Goal: Information Seeking & Learning: Compare options

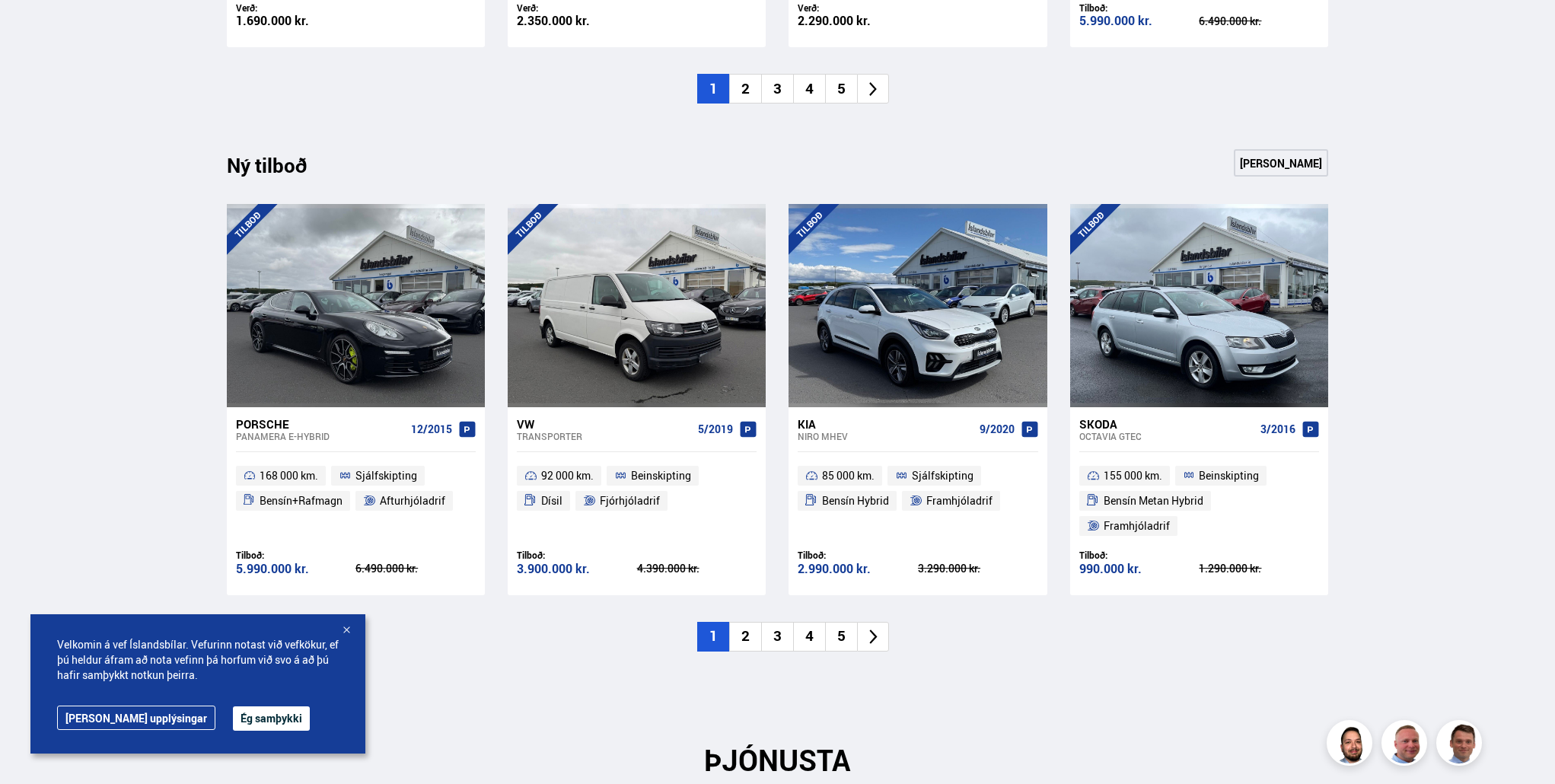
scroll to position [1497, 0]
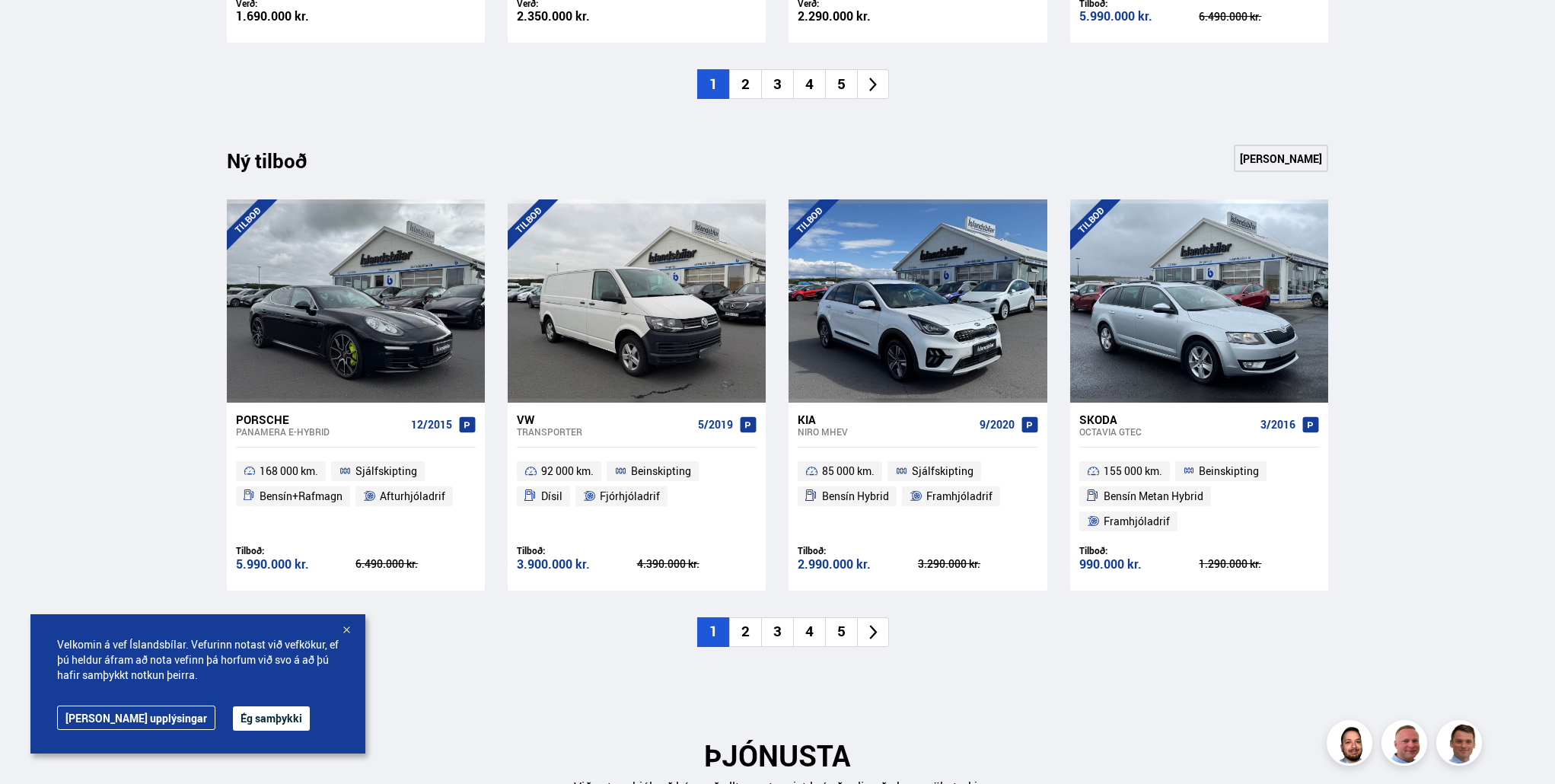
click at [742, 617] on li "2" at bounding box center [745, 632] width 32 height 30
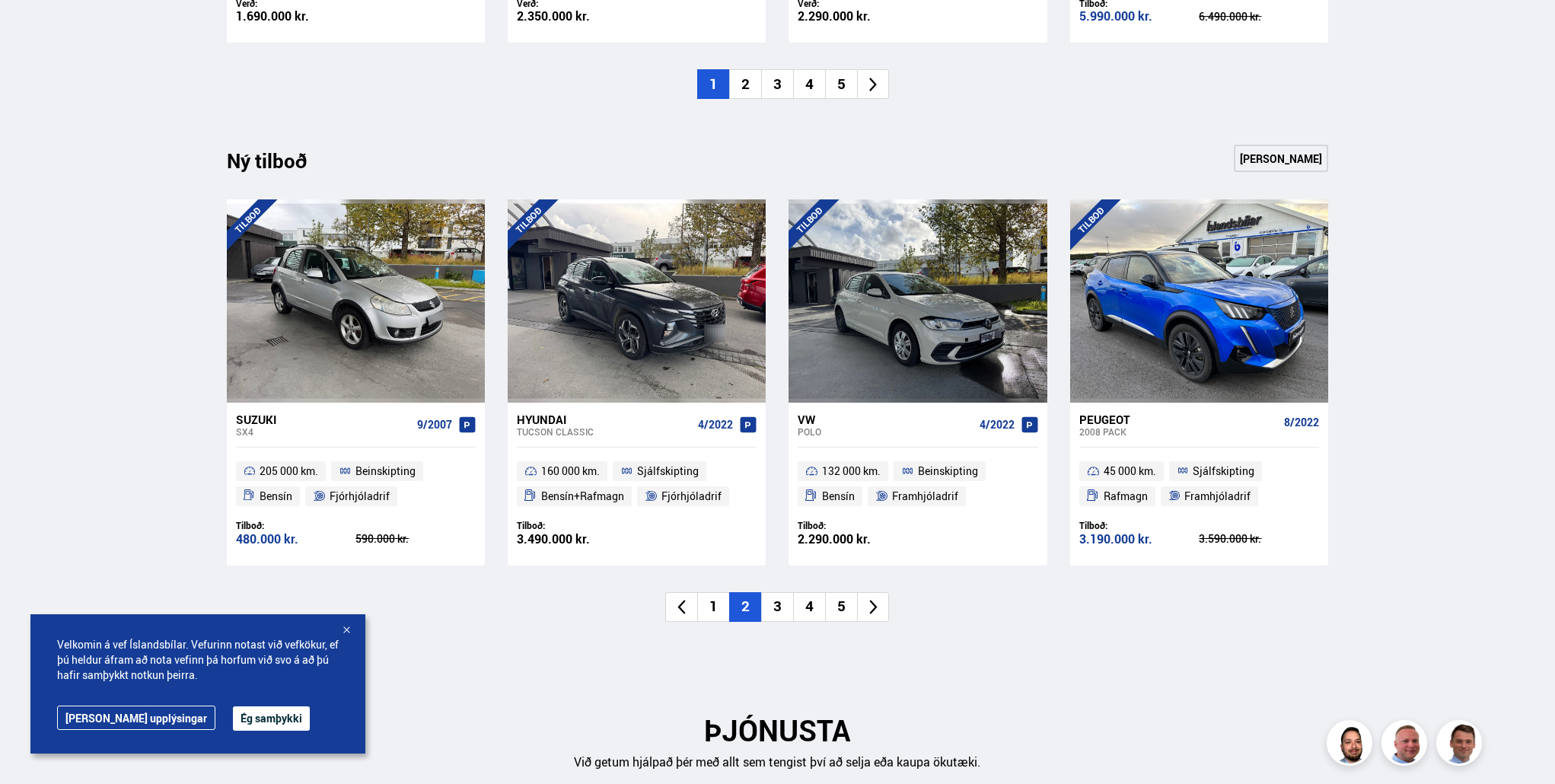
click at [346, 625] on div at bounding box center [346, 631] width 15 height 15
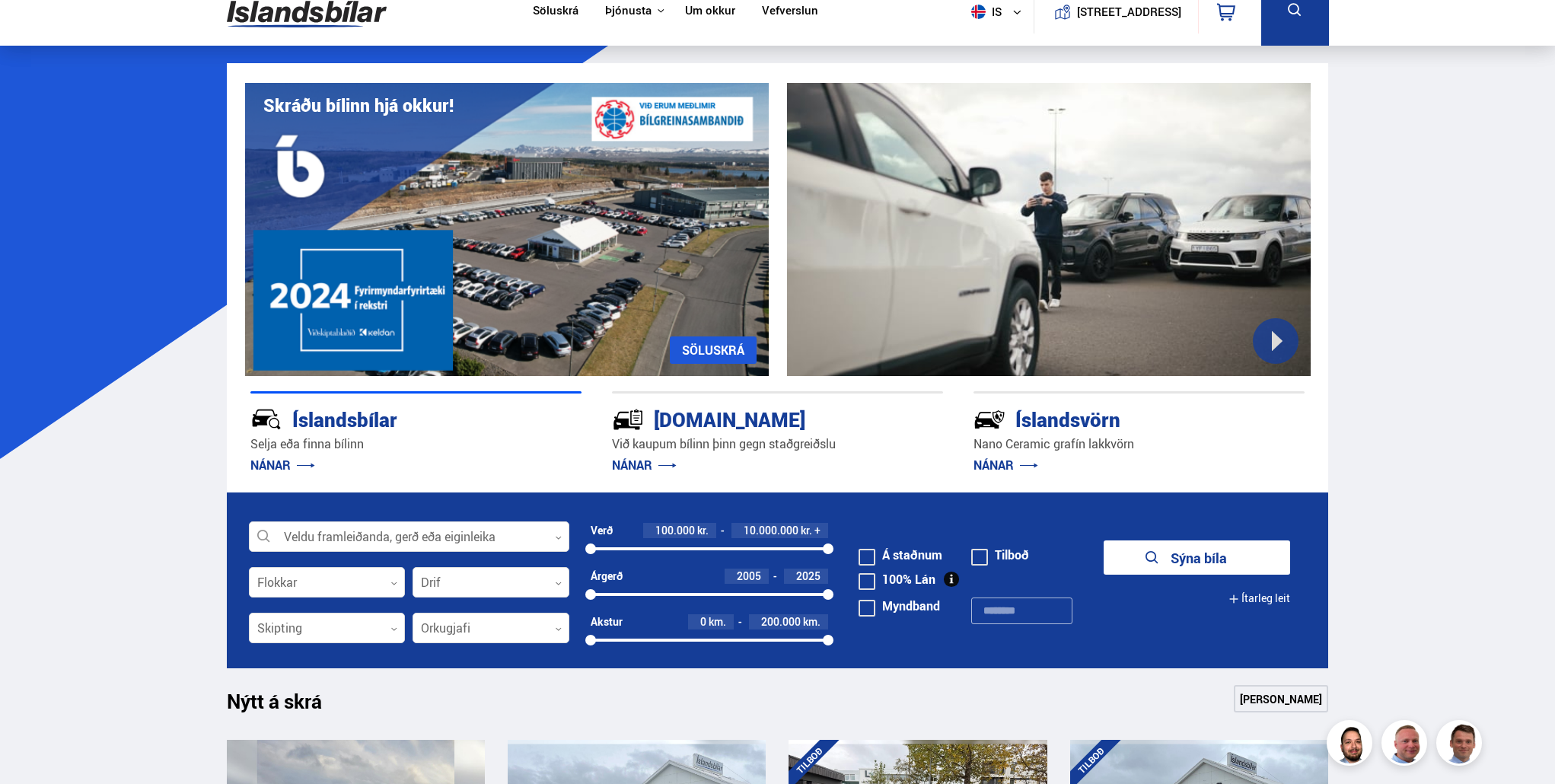
scroll to position [0, 0]
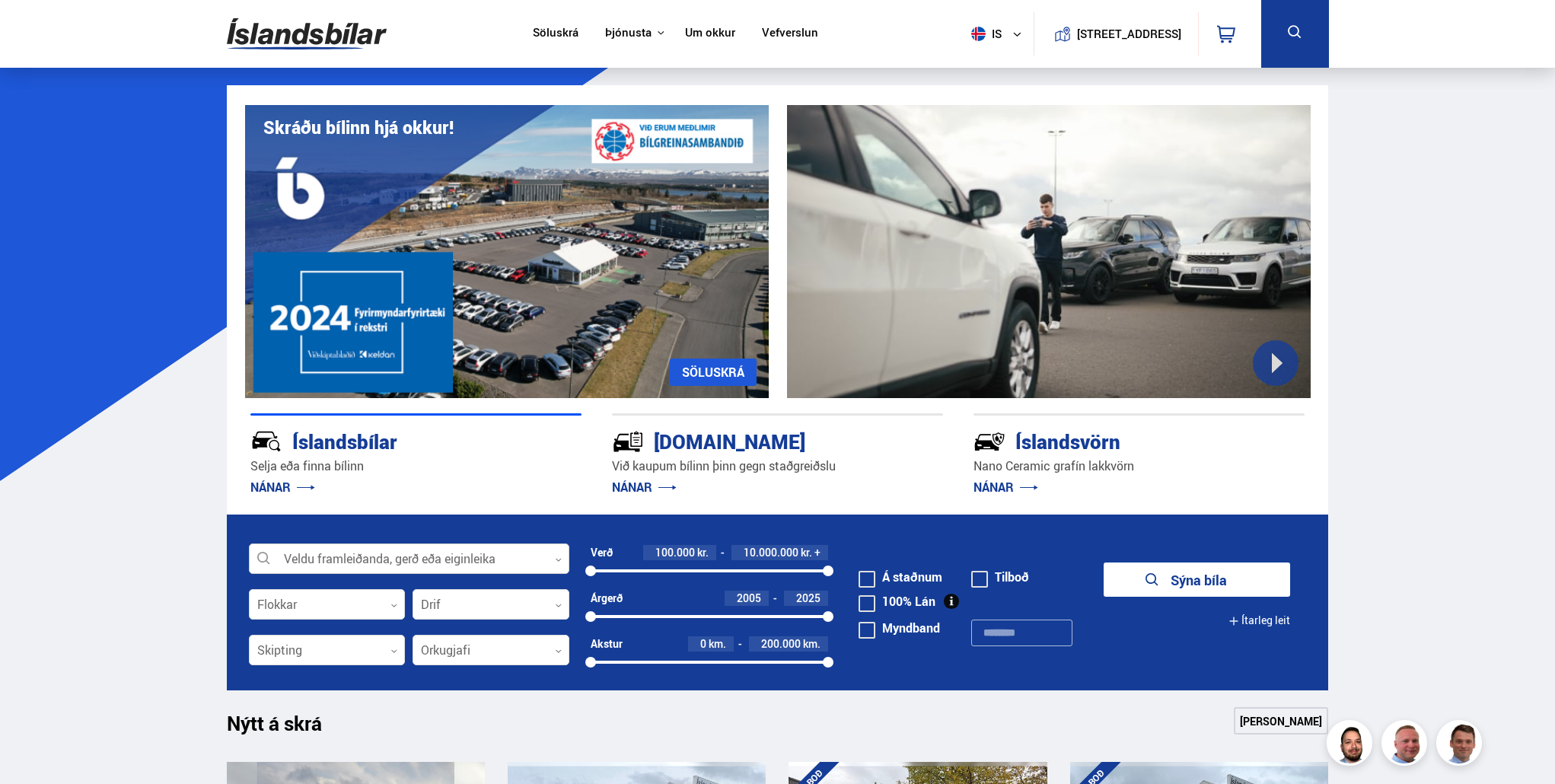
click at [424, 556] on div at bounding box center [408, 559] width 320 height 31
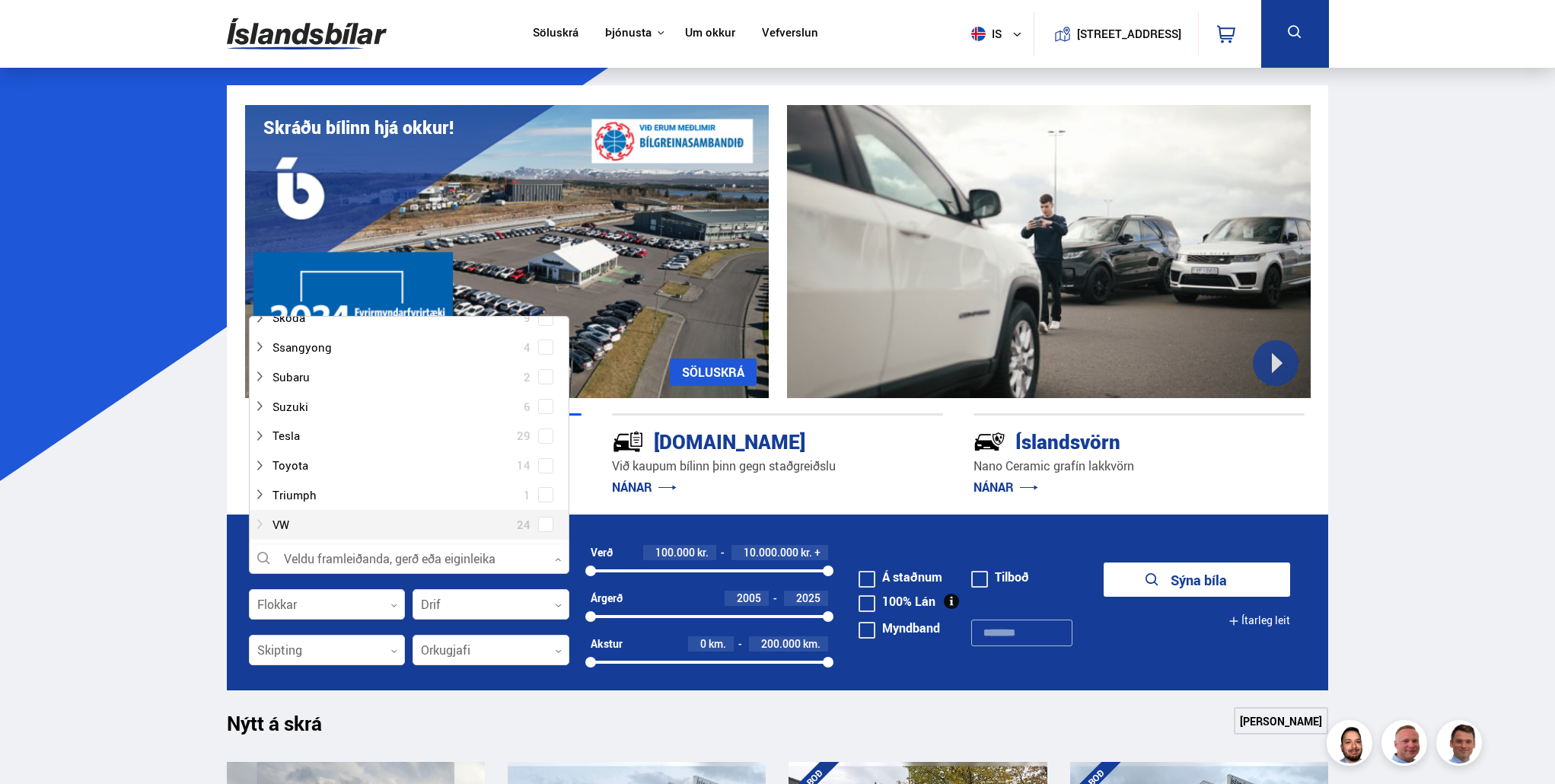
scroll to position [1065, 0]
click at [542, 441] on span at bounding box center [545, 444] width 6 height 6
click at [697, 713] on div "Nýtt á skrá Sjá meira" at bounding box center [778, 725] width 1103 height 36
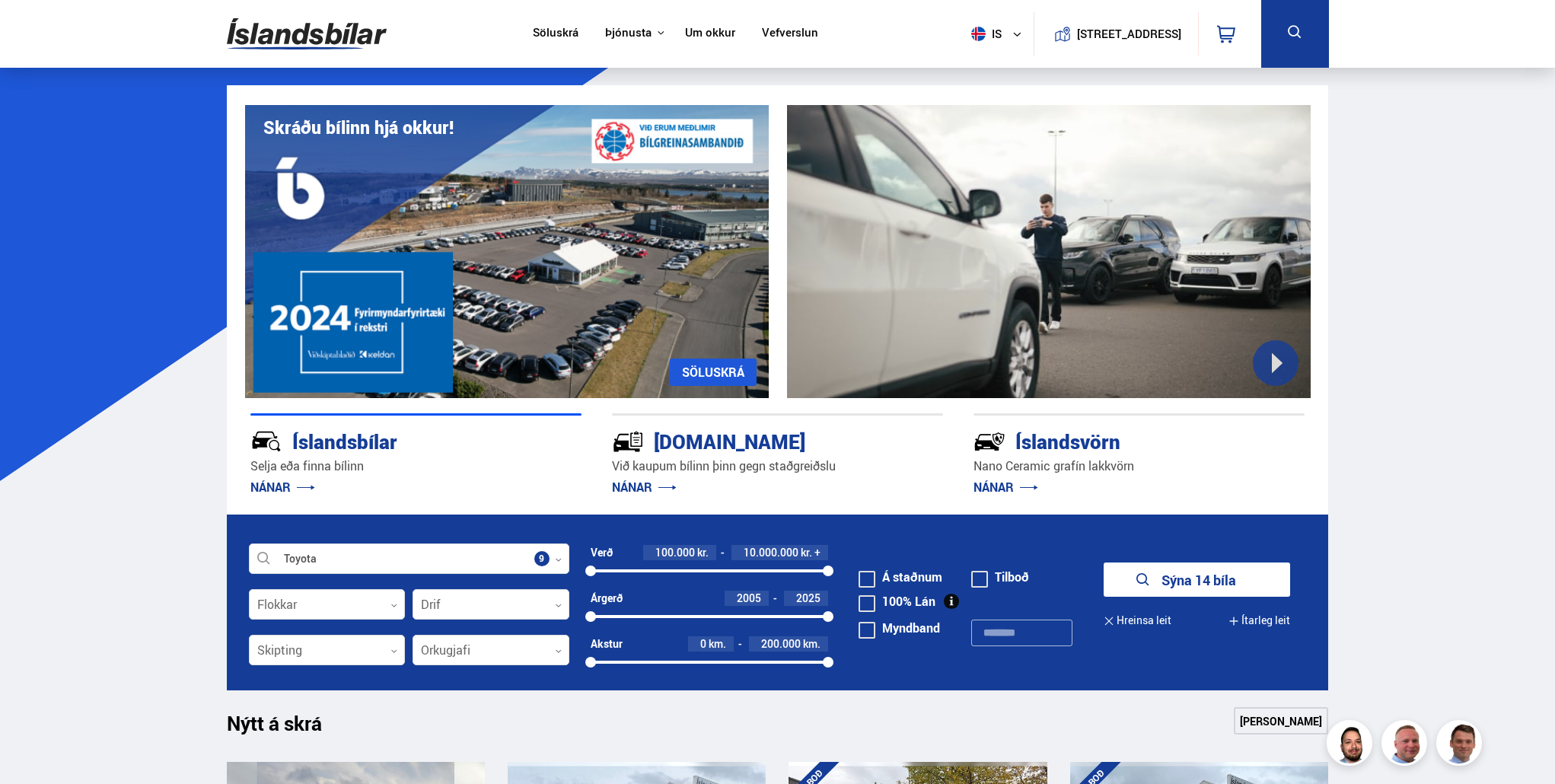
click at [1184, 578] on button "Sýna 14 bíla" at bounding box center [1196, 579] width 186 height 34
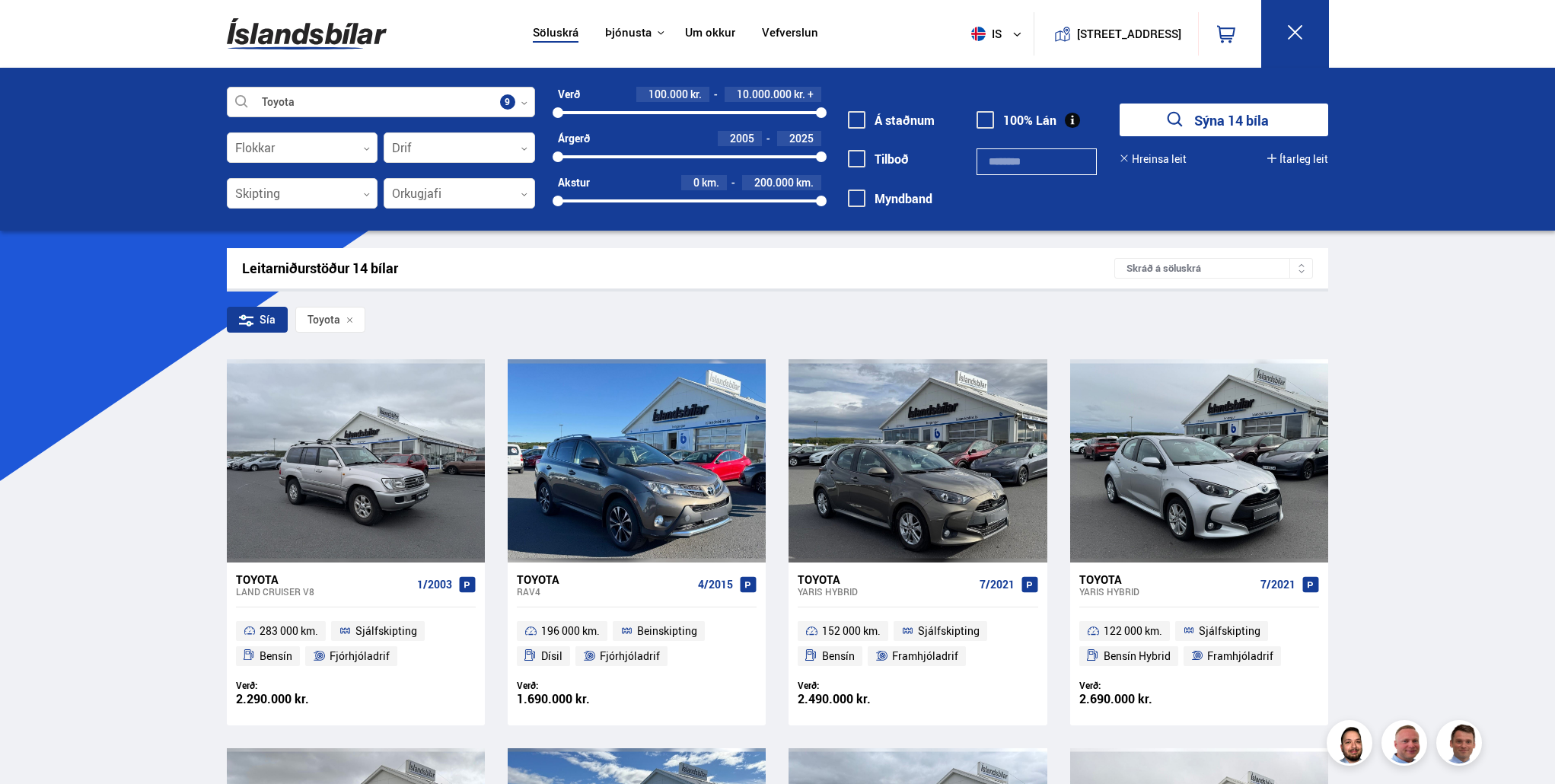
click at [526, 101] on icon at bounding box center [524, 103] width 7 height 7
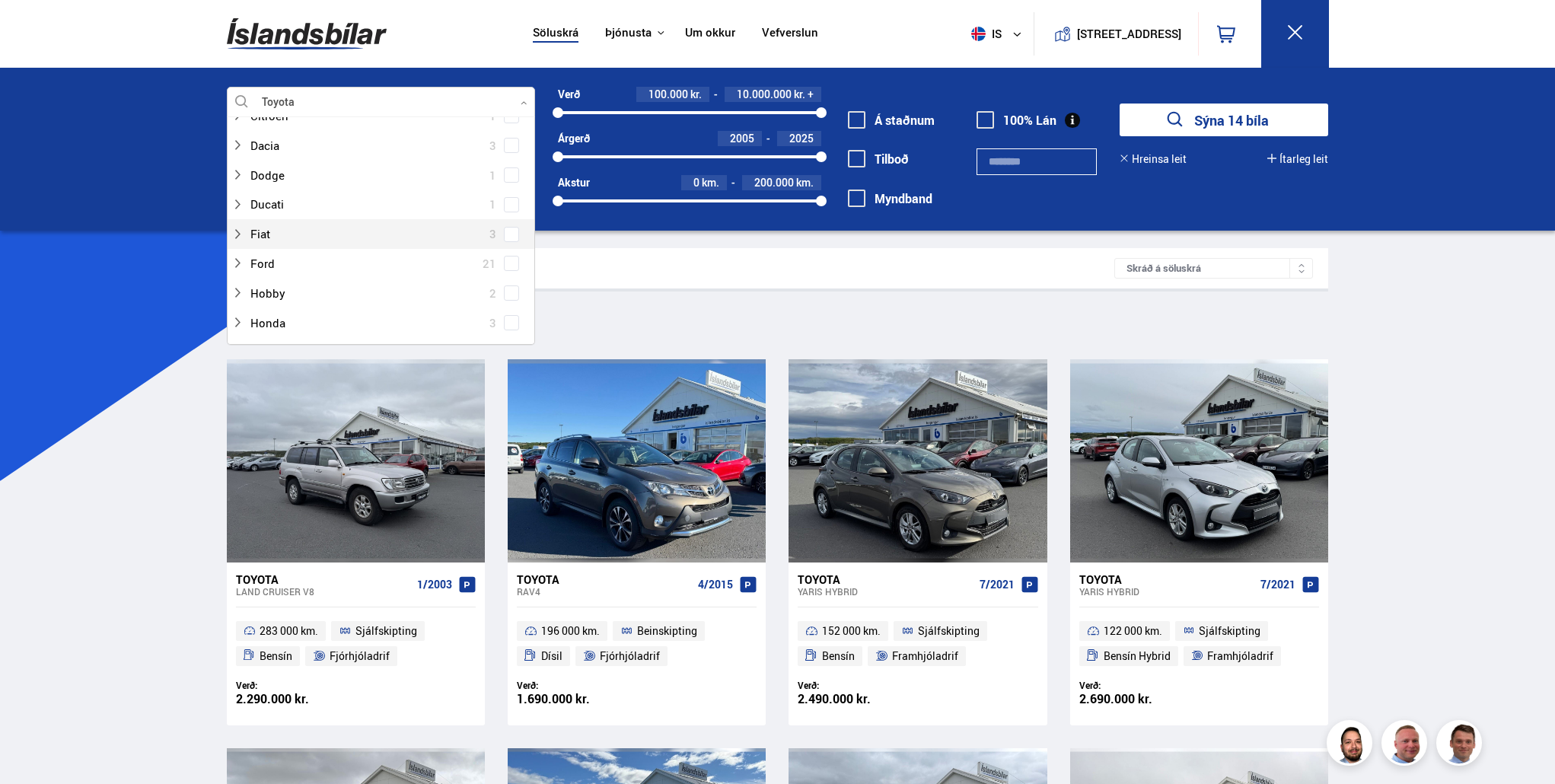
scroll to position [220, 0]
click at [510, 138] on span at bounding box center [511, 143] width 15 height 15
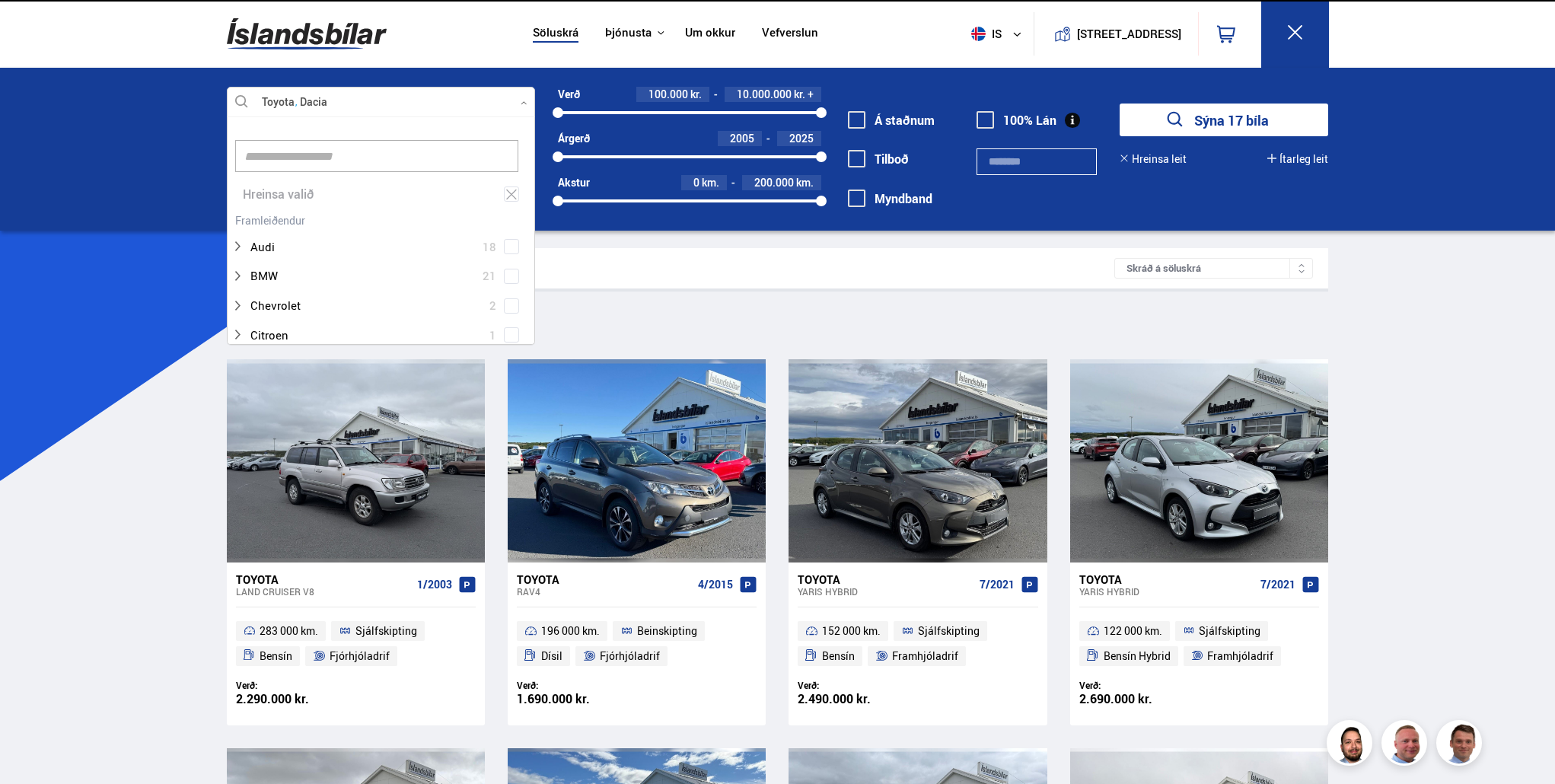
click at [1215, 126] on button "Sýna 17 bíla" at bounding box center [1223, 119] width 208 height 33
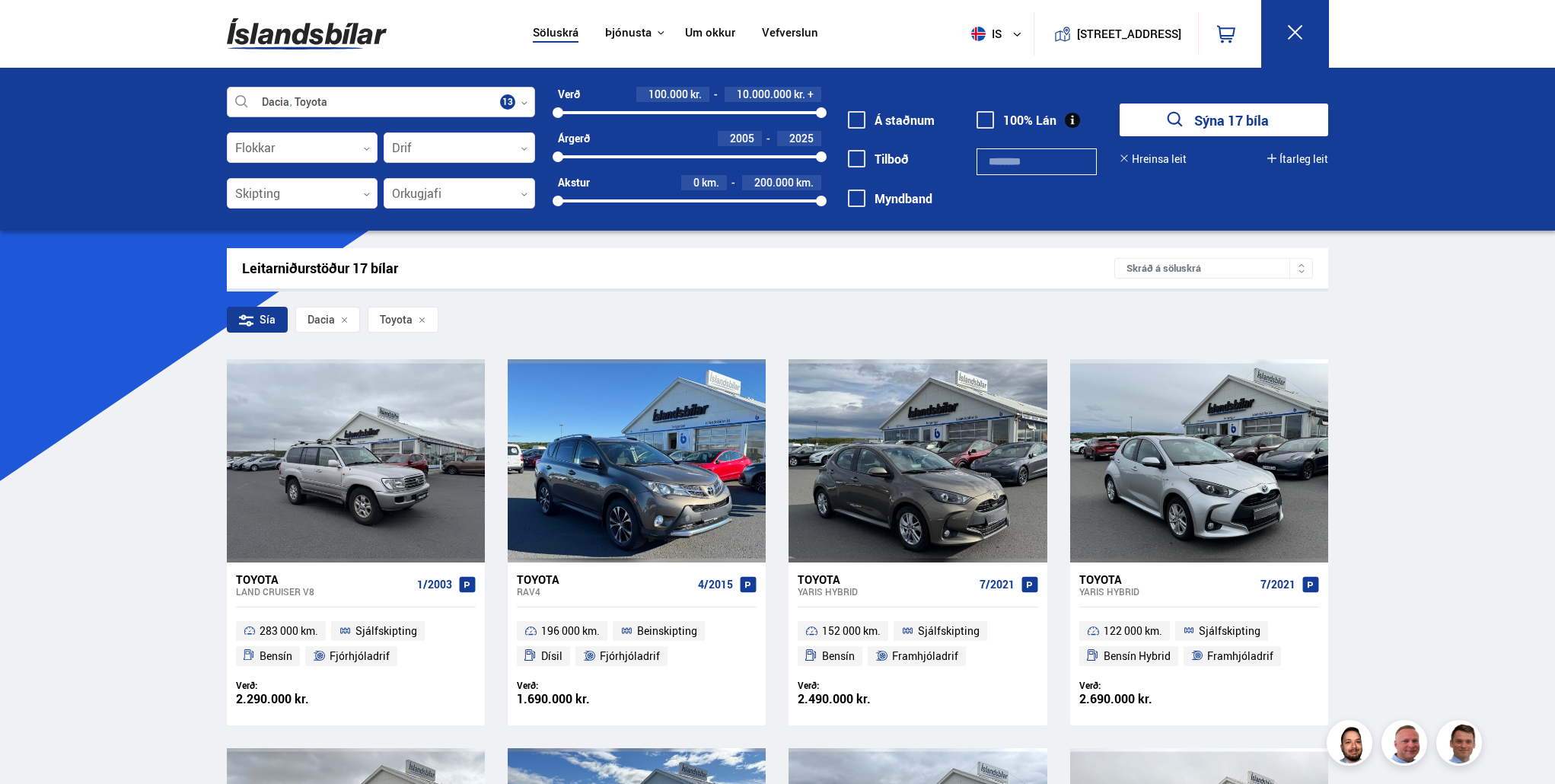
click at [353, 106] on div at bounding box center [380, 102] width 308 height 31
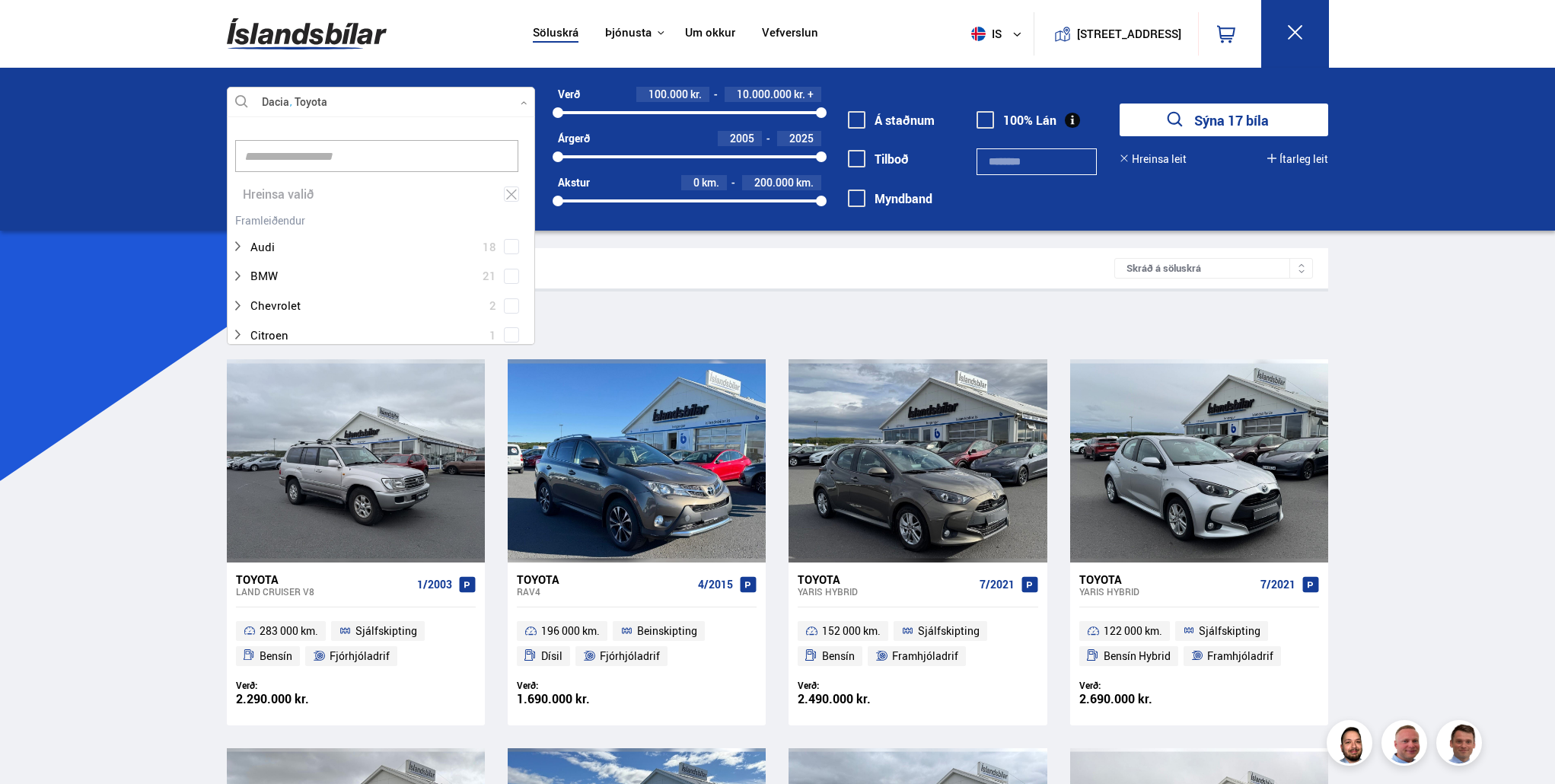
scroll to position [227, 303]
click at [329, 102] on div at bounding box center [380, 102] width 308 height 31
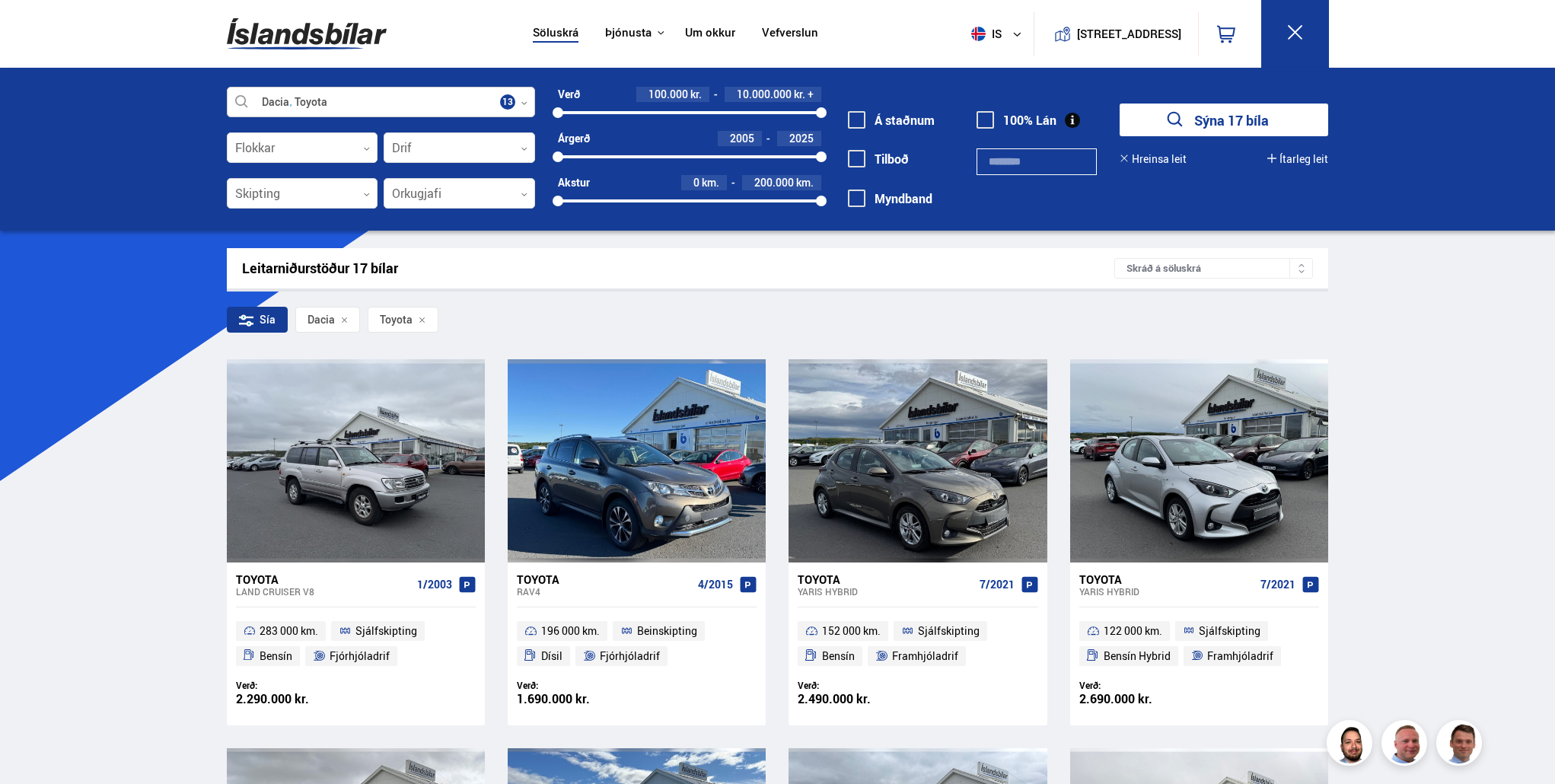
click at [335, 100] on div at bounding box center [380, 102] width 308 height 31
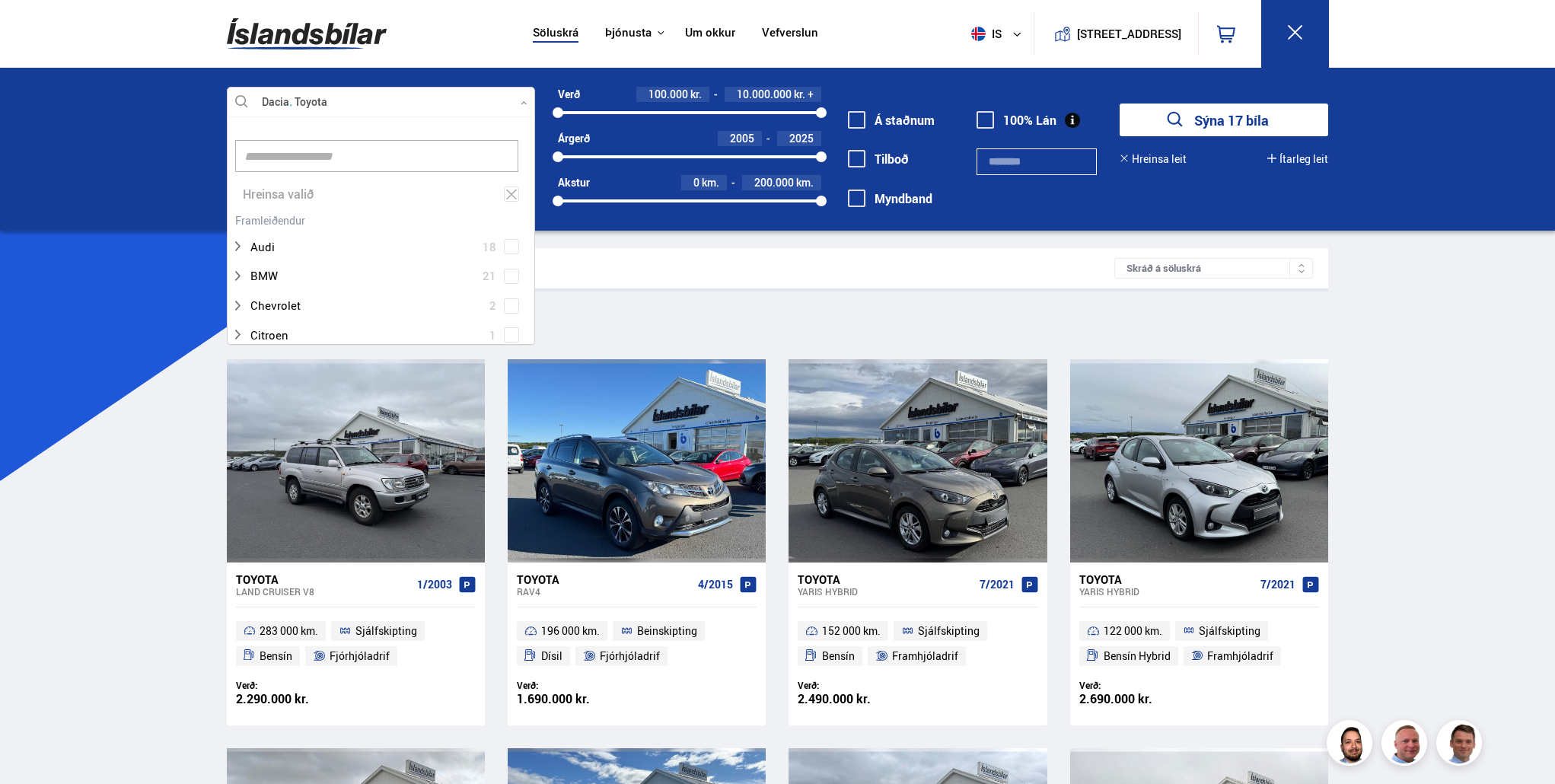
click at [335, 100] on div at bounding box center [380, 102] width 308 height 31
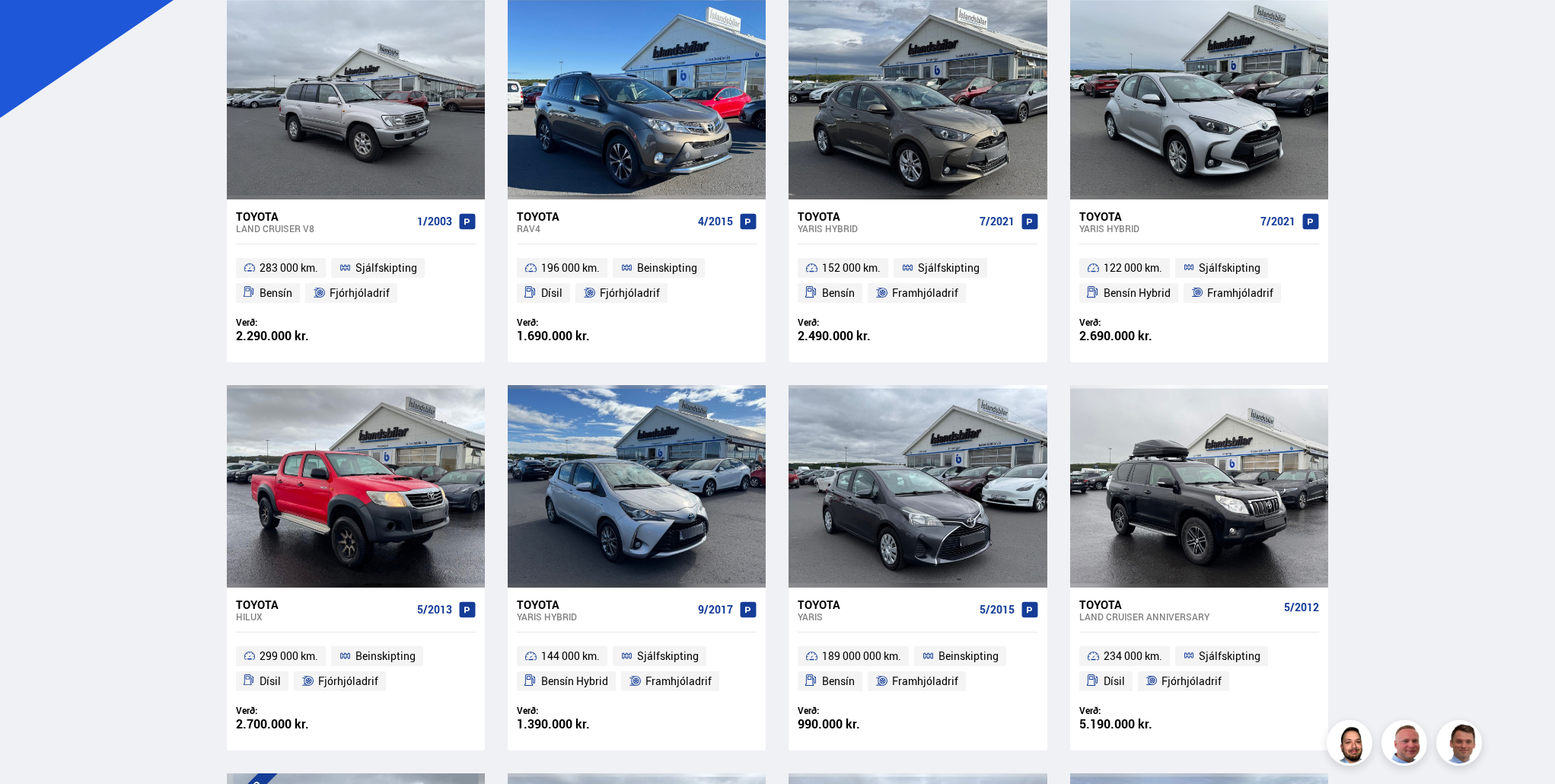
scroll to position [0, 0]
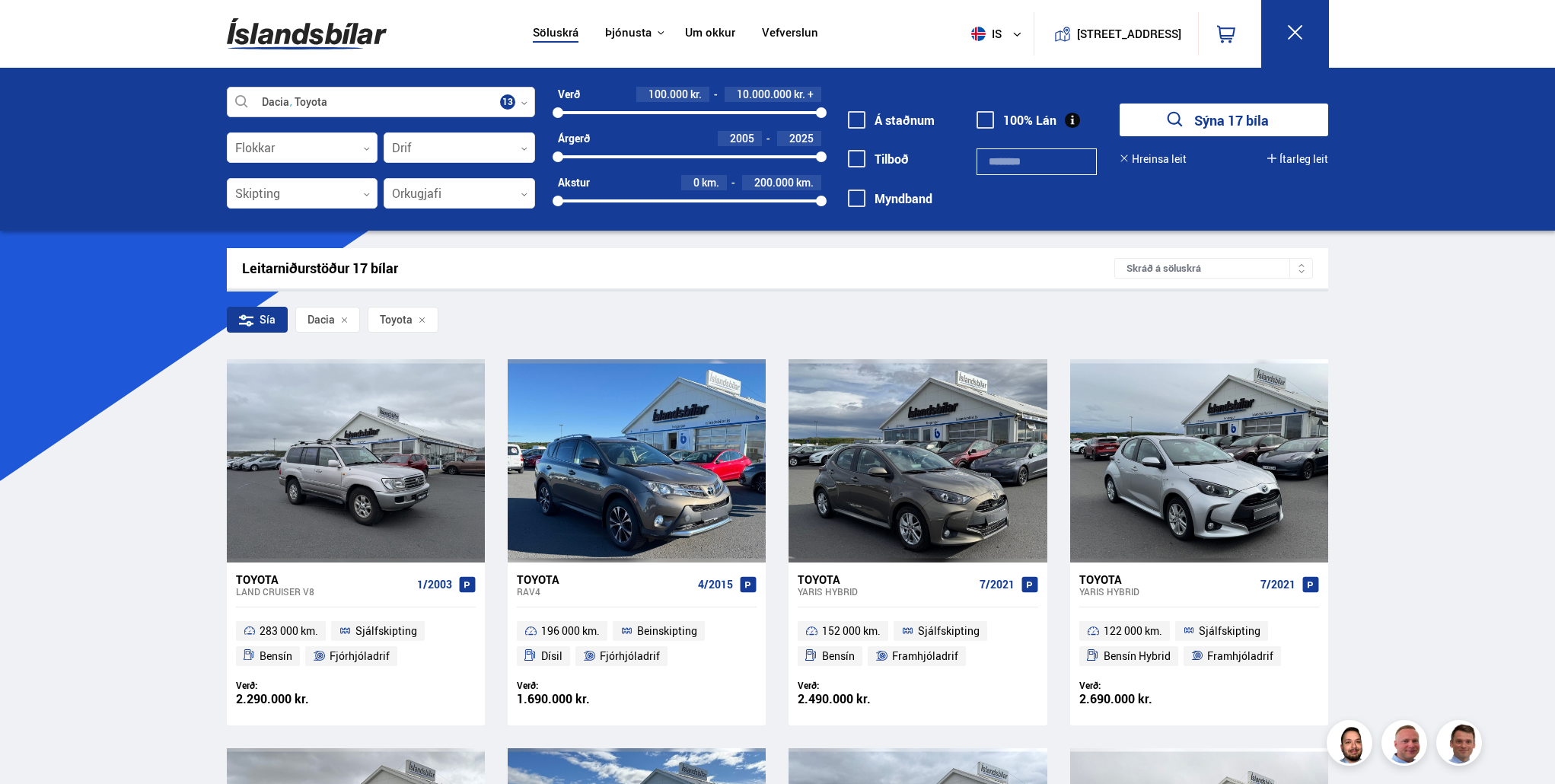
click at [238, 100] on div at bounding box center [380, 102] width 308 height 31
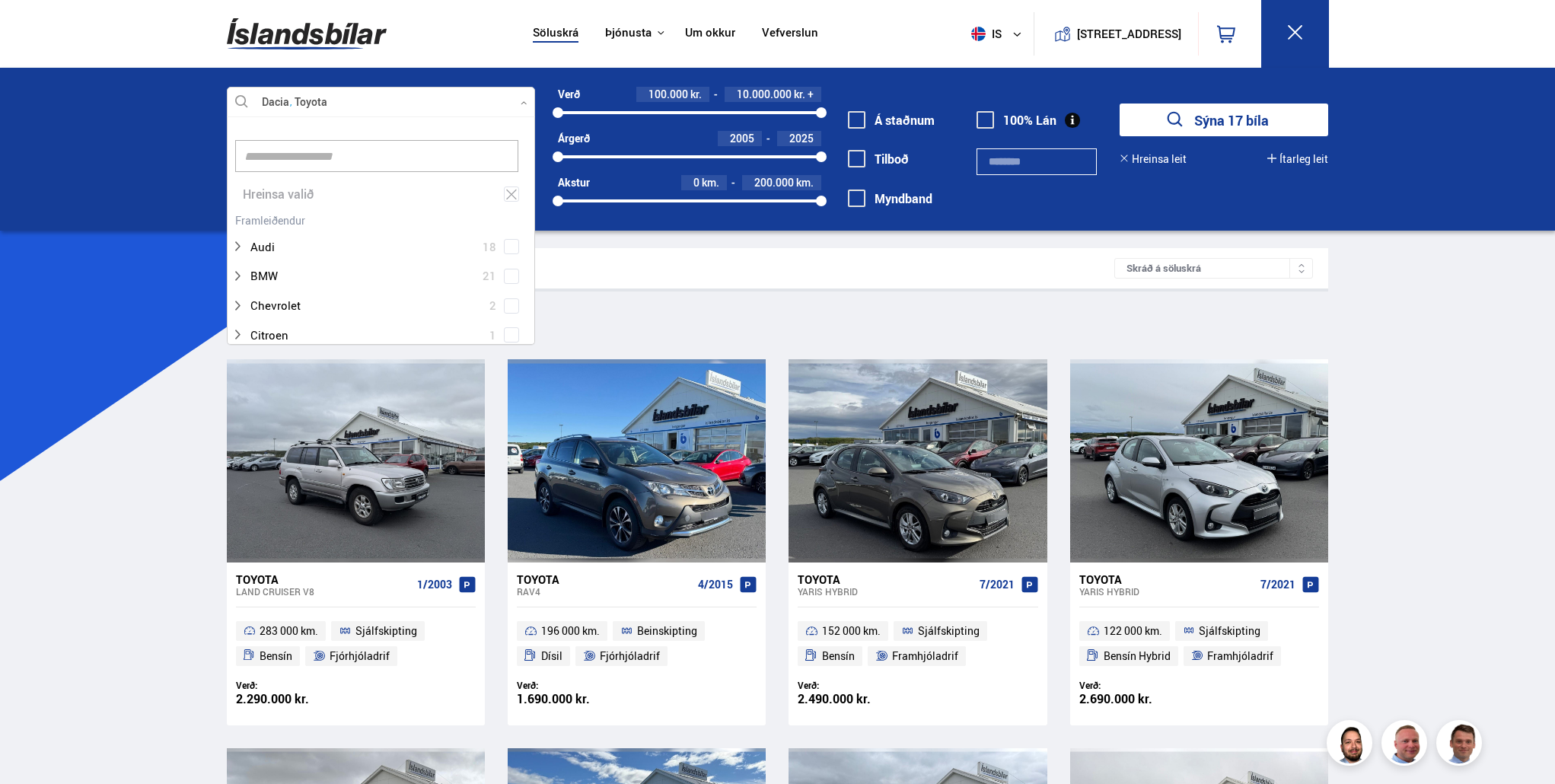
scroll to position [227, 303]
click at [508, 191] on icon at bounding box center [512, 194] width 14 height 14
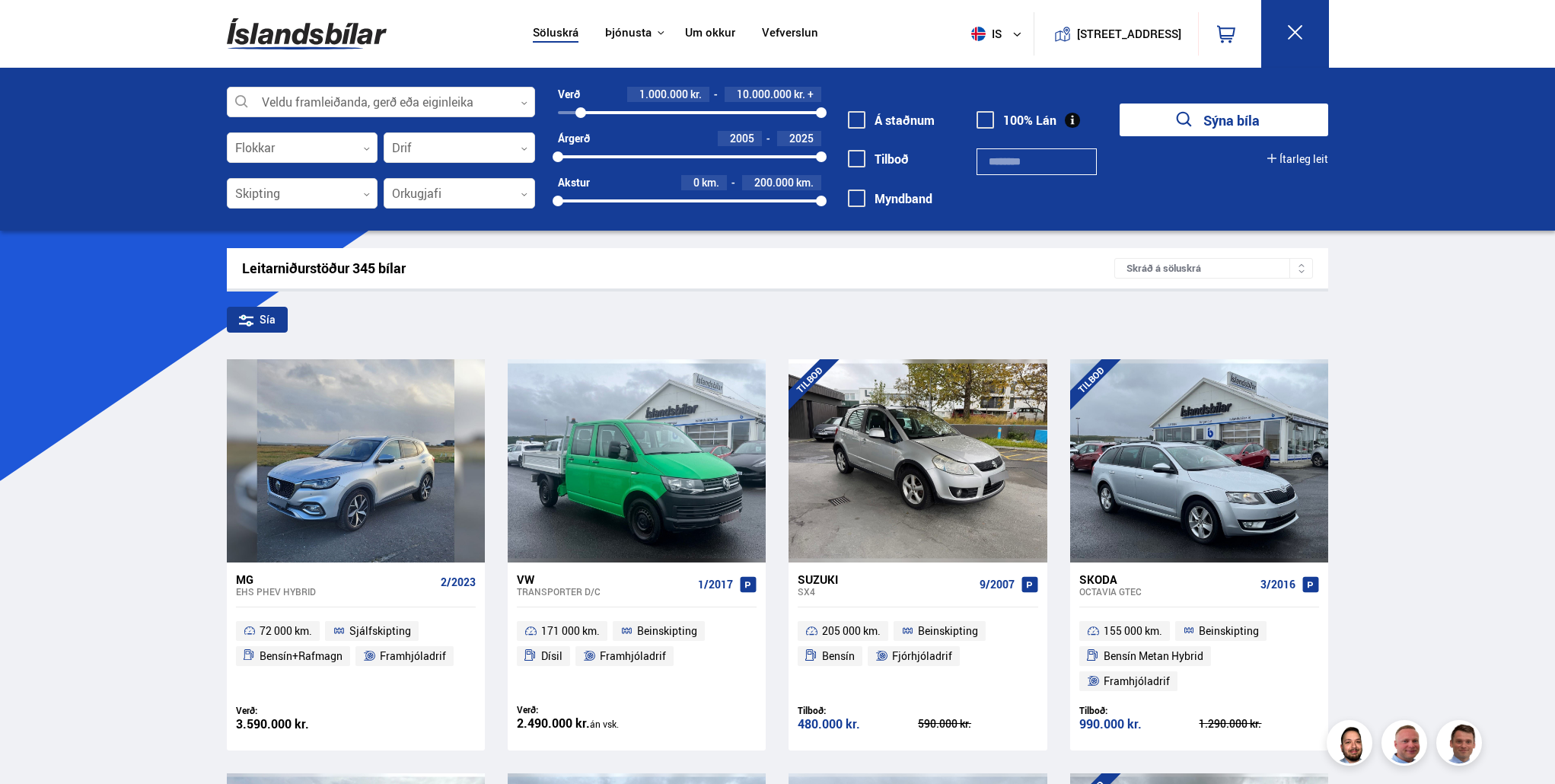
drag, startPoint x: 557, startPoint y: 112, endPoint x: 580, endPoint y: 113, distance: 23.0
click at [580, 113] on div at bounding box center [580, 113] width 11 height 11
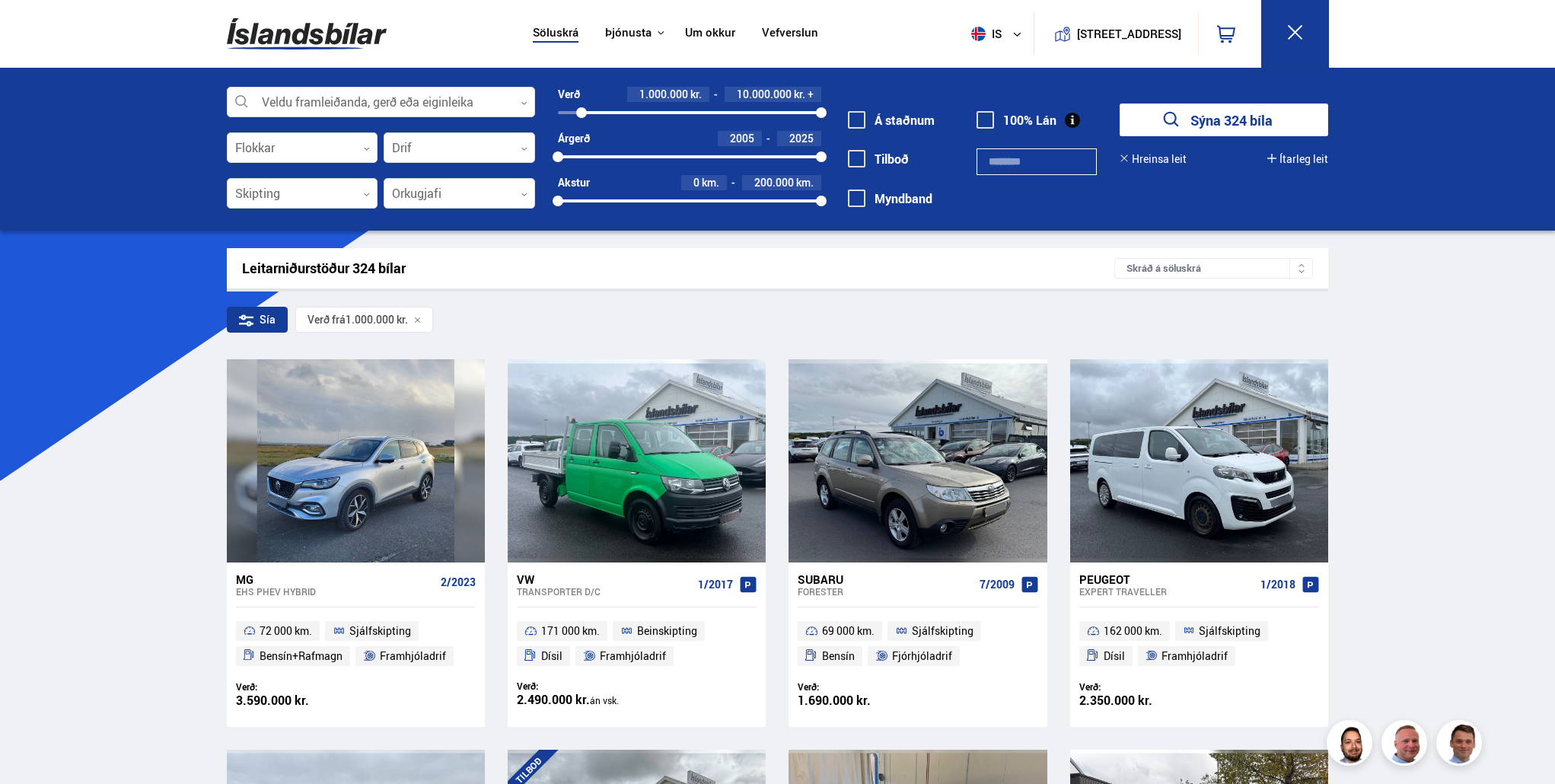
click at [856, 156] on span at bounding box center [856, 159] width 18 height 18
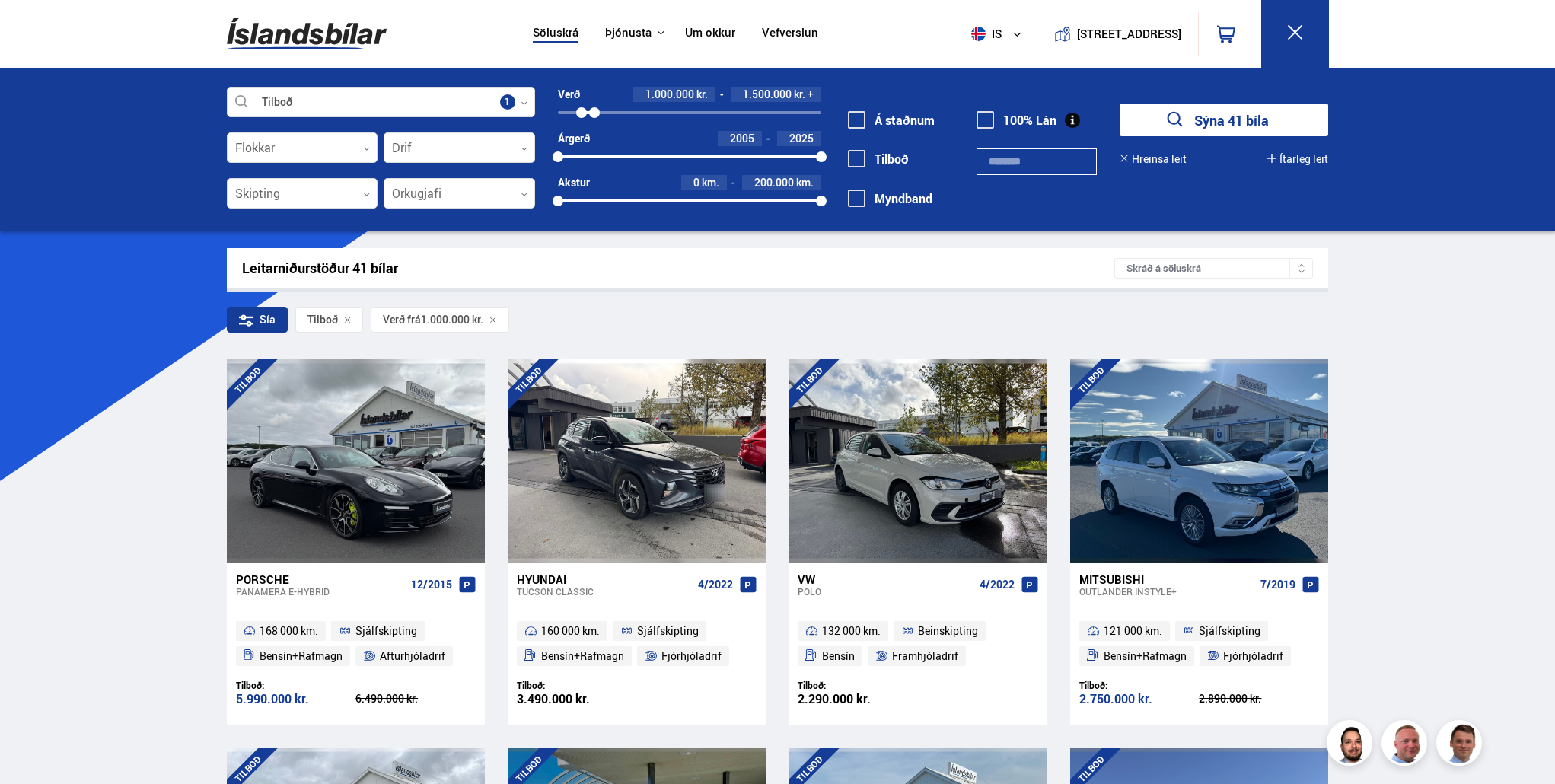
drag, startPoint x: 823, startPoint y: 111, endPoint x: 594, endPoint y: 110, distance: 229.0
click at [594, 110] on div at bounding box center [594, 113] width 11 height 11
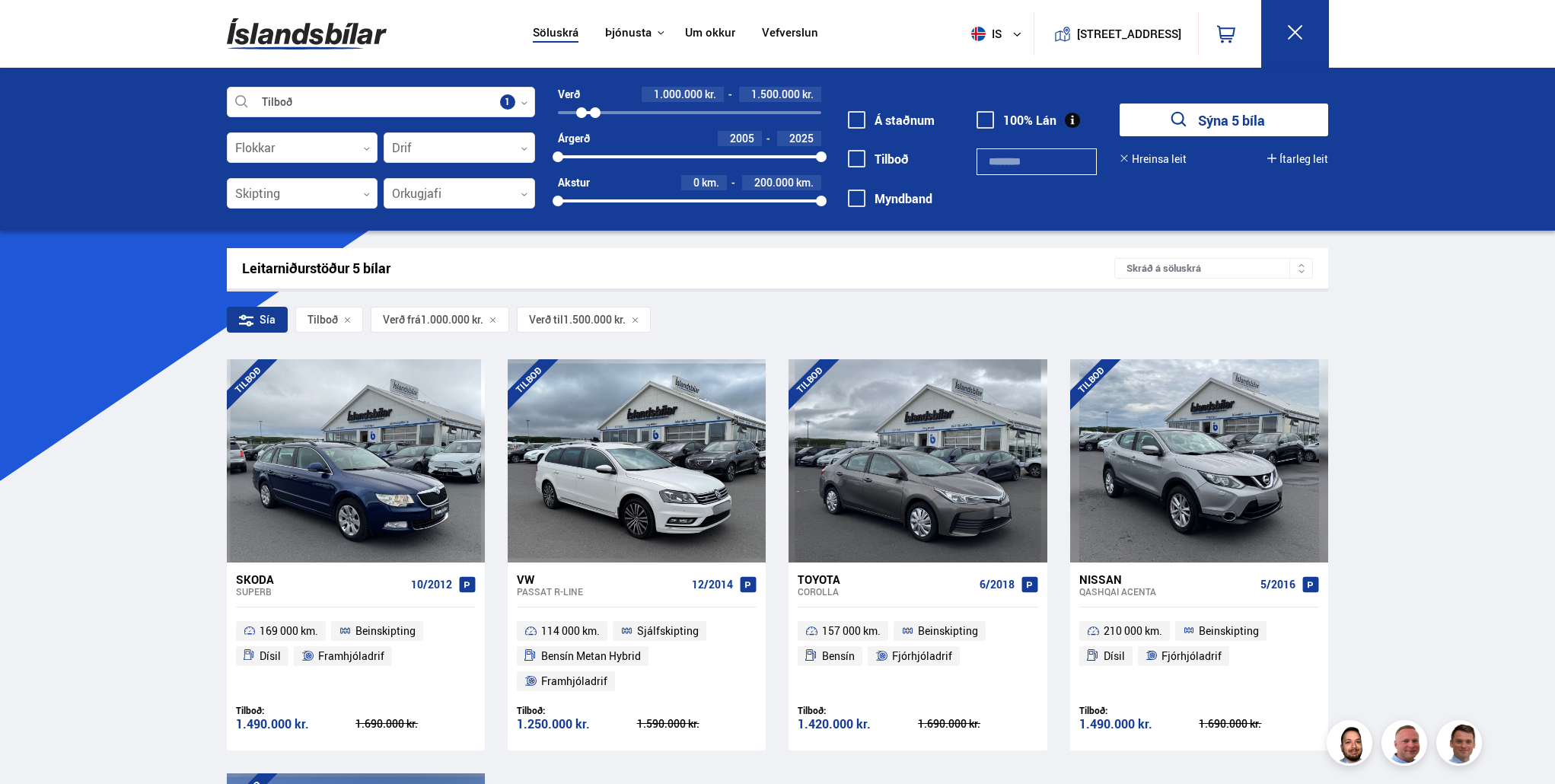
click at [1209, 113] on button "Sýna 5 bíla" at bounding box center [1223, 119] width 208 height 33
click at [1297, 27] on icon at bounding box center [1296, 33] width 19 height 19
